Goal: Task Accomplishment & Management: Complete application form

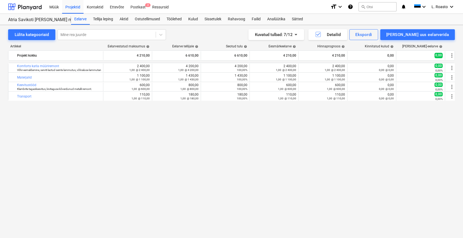
click at [382, 4] on button "search Otsi" at bounding box center [377, 6] width 38 height 9
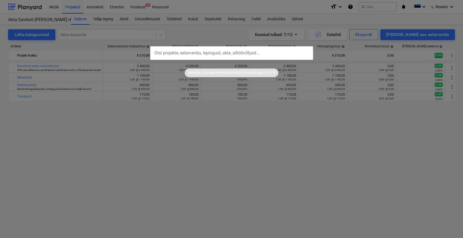
click at [146, 166] on div at bounding box center [231, 119] width 463 height 238
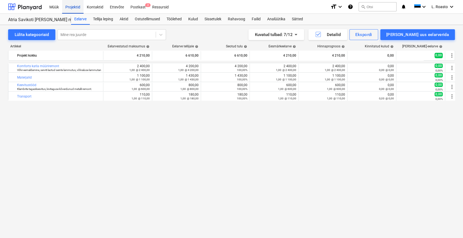
click at [68, 6] on div "Projektid" at bounding box center [72, 7] width 21 height 14
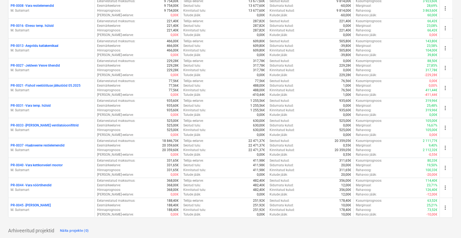
scroll to position [471, 0]
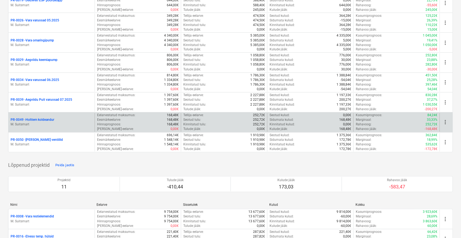
click at [47, 118] on p "PR-0049 - Holttem koldeandur" at bounding box center [33, 120] width 44 height 5
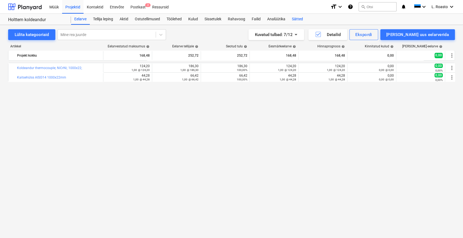
click at [294, 20] on div "Sätted" at bounding box center [297, 19] width 18 height 11
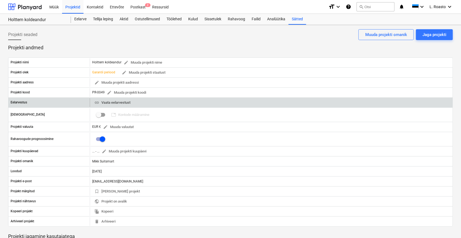
click at [119, 100] on span "link Vaata eelarvestust" at bounding box center [112, 103] width 36 height 6
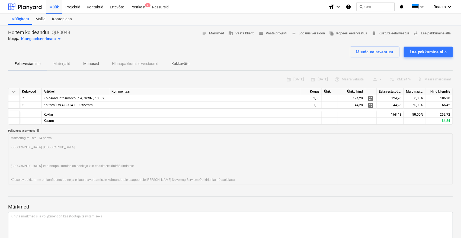
type textarea "x"
click at [67, 5] on div "Projektid" at bounding box center [72, 7] width 21 height 14
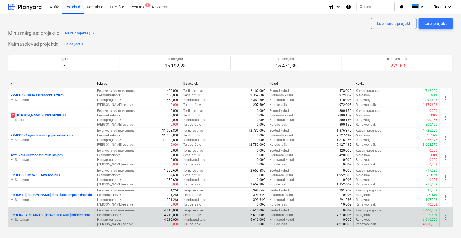
click at [29, 214] on p "PR-0047 - Atria Savikoti [PERSON_NAME] müüriremont" at bounding box center [50, 215] width 79 height 5
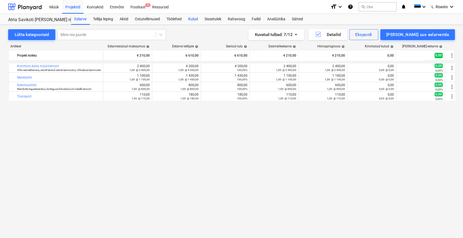
click at [198, 18] on div "Kulud" at bounding box center [193, 19] width 16 height 11
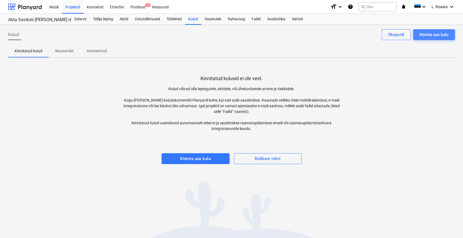
click at [449, 31] on button "Kinnita uus kulu" at bounding box center [434, 34] width 42 height 11
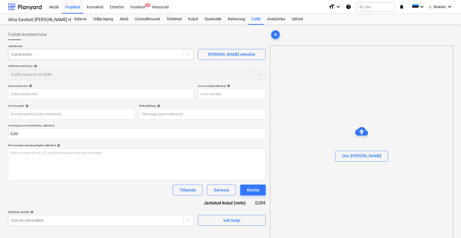
type input "W.P. RMP OÜ Arve nr 1333.pdf"
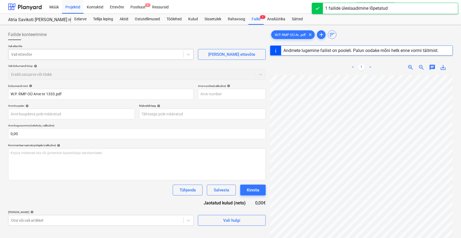
type input "[DATE]"
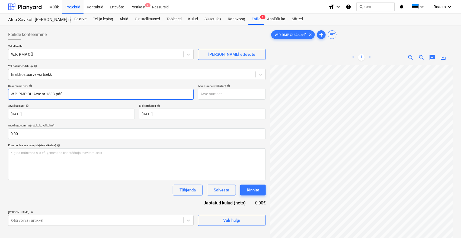
click at [29, 93] on input "W.P. RMP OÜ Arve nr 1333.pdf" at bounding box center [100, 94] width 185 height 11
click at [36, 93] on input "W.P. RMP Arve nr 1333.pdf" at bounding box center [100, 94] width 185 height 11
click at [54, 93] on input "W.P. RMP Arve 1333.pdf" at bounding box center [100, 94] width 185 height 11
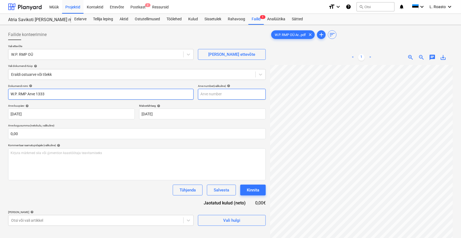
type input "W.P. RMP Arve 1333"
click at [205, 95] on input "text" at bounding box center [232, 94] width 68 height 11
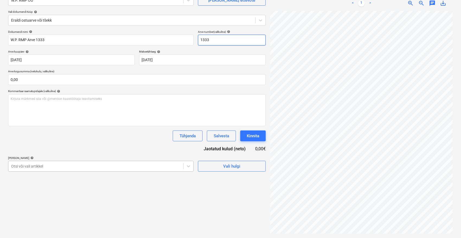
type input "1333"
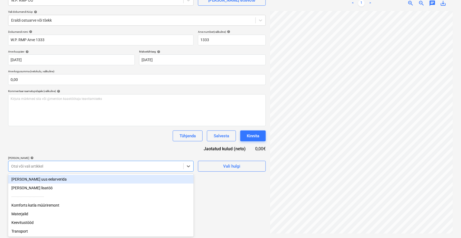
scroll to position [54, 0]
click at [71, 164] on div at bounding box center [95, 166] width 169 height 5
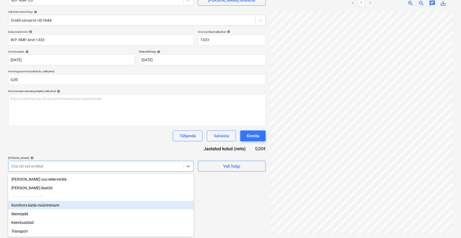
click at [56, 206] on div "Komforts katla müüriremont" at bounding box center [100, 205] width 185 height 9
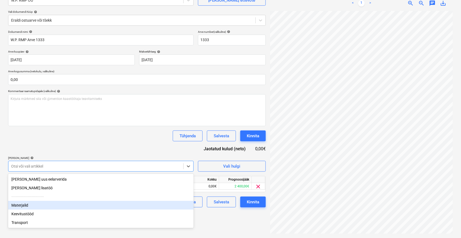
click at [35, 210] on div "Materjalid" at bounding box center [100, 205] width 185 height 9
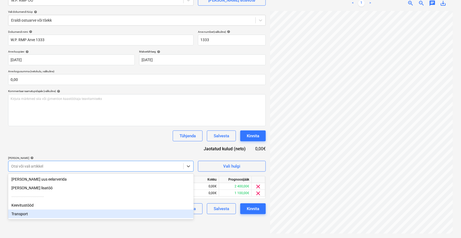
click at [118, 142] on div "Dokumendi nimi help W.P. RMP Arve 1333 Arve number (valikuline) help 1333 Arve …" at bounding box center [136, 122] width 257 height 184
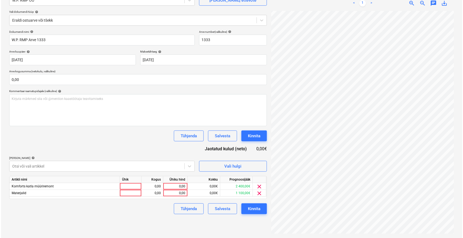
scroll to position [1, 22]
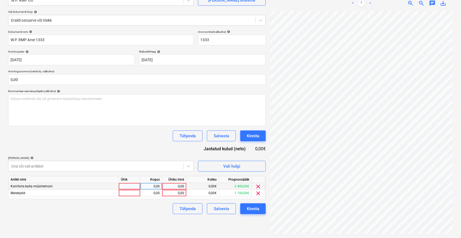
click at [176, 187] on div "0,00" at bounding box center [174, 186] width 20 height 7
type input "2400"
type input "1100"
click at [158, 221] on div "Failide konteerimine Vali ettevõte W.P. RMP OÜ [PERSON_NAME] uus ettevõte Vali …" at bounding box center [137, 104] width 262 height 263
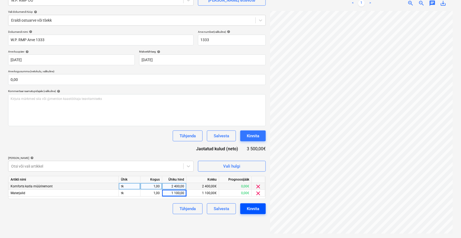
click at [258, 209] on div "Kinnita" at bounding box center [253, 208] width 12 height 7
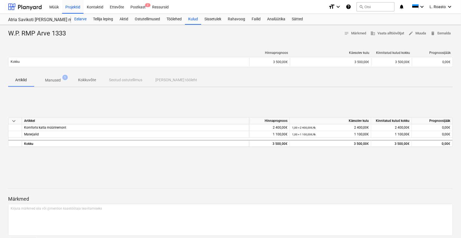
click at [83, 17] on div "Eelarve" at bounding box center [80, 19] width 19 height 11
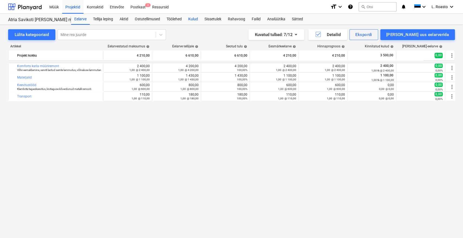
click at [193, 19] on div "Kulud" at bounding box center [193, 19] width 16 height 11
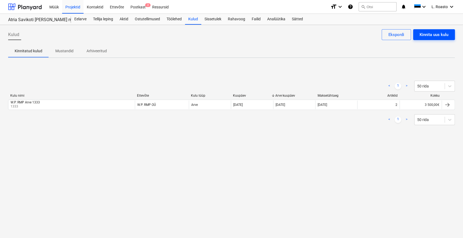
click at [429, 33] on div "Kinnita uus kulu" at bounding box center [433, 34] width 29 height 7
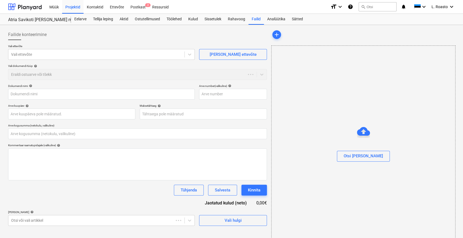
type input "0,00"
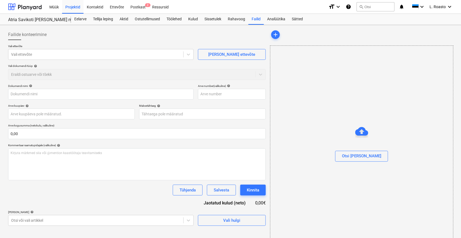
type input "[PERSON_NAME] Arve nr 25105 (2).pdf"
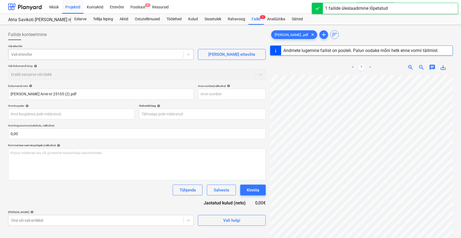
click at [56, 53] on div at bounding box center [95, 54] width 169 height 5
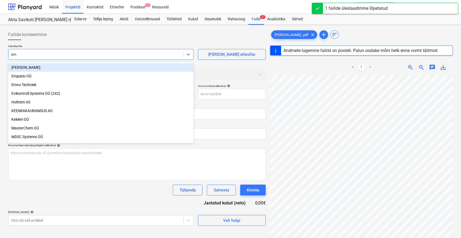
type input "emi"
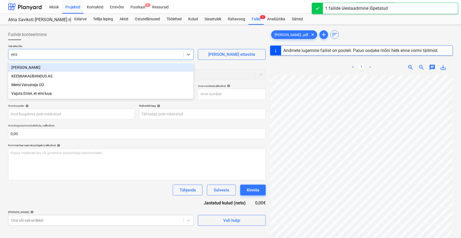
type input "25105"
type input "[DATE]"
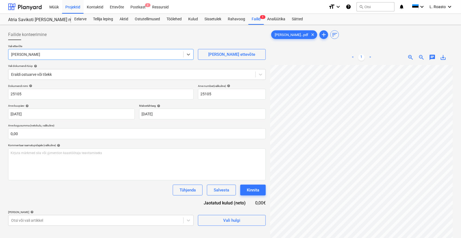
scroll to position [4, 20]
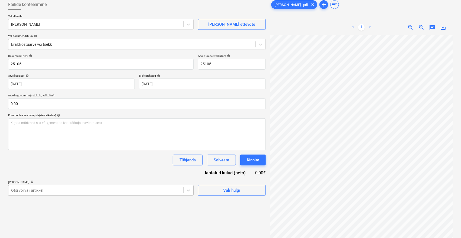
click at [78, 191] on body "Müük Projektid Kontaktid Ettevõte Postkast 2 Ressursid format_size keyboard_arr…" at bounding box center [230, 89] width 461 height 238
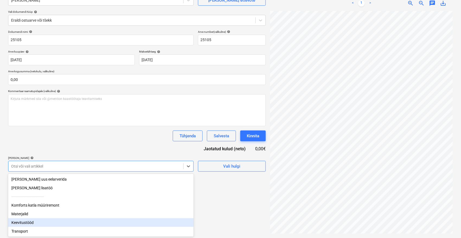
click at [23, 222] on div "Keevitustööd" at bounding box center [100, 222] width 185 height 9
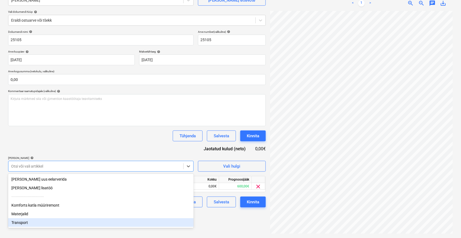
click at [23, 224] on div "Transport" at bounding box center [100, 222] width 185 height 9
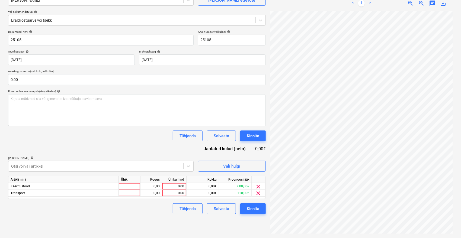
click at [96, 146] on div "Dokumendi nimi help 25105 Arve number (valikuline) help 25105 Arve kuupäev help…" at bounding box center [136, 122] width 257 height 184
click at [169, 185] on div "0,00" at bounding box center [174, 186] width 20 height 7
type input "600"
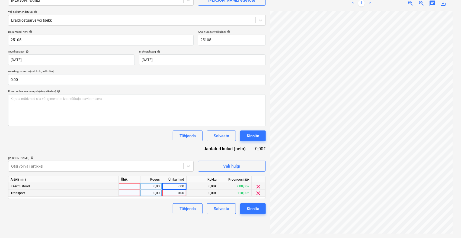
click at [171, 193] on div "0,00" at bounding box center [174, 193] width 20 height 7
type input "129,60"
click at [125, 213] on div "Tühjenda Salvesta Kinnita" at bounding box center [136, 209] width 257 height 11
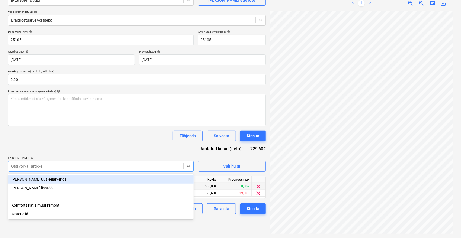
click at [49, 164] on div at bounding box center [95, 166] width 169 height 5
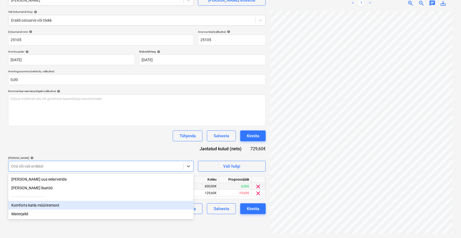
click at [30, 206] on div "Komforts katla müüriremont" at bounding box center [100, 205] width 185 height 9
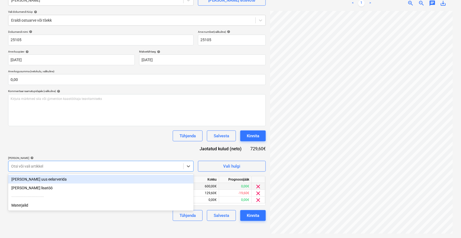
click at [119, 139] on div "Tühjenda Salvesta Kinnita" at bounding box center [136, 136] width 257 height 11
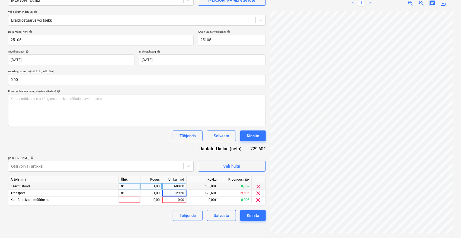
scroll to position [0, 22]
click at [259, 201] on span "clear" at bounding box center [258, 200] width 7 height 7
